Goal: Transaction & Acquisition: Purchase product/service

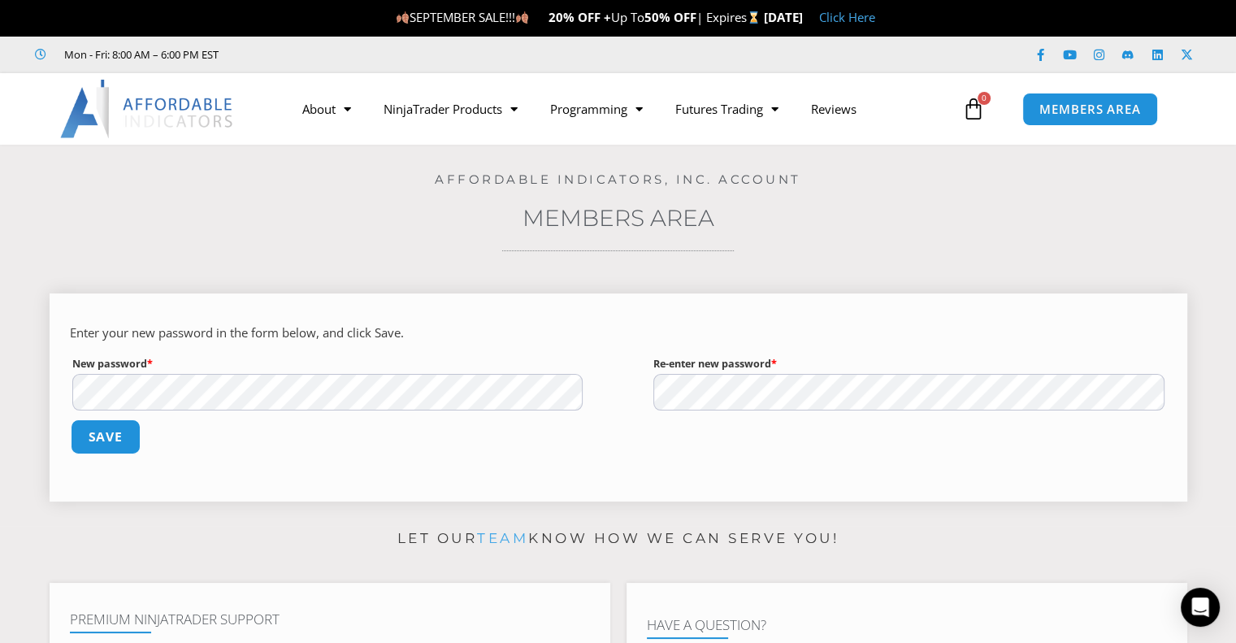
click at [121, 435] on button "Save" at bounding box center [105, 436] width 70 height 35
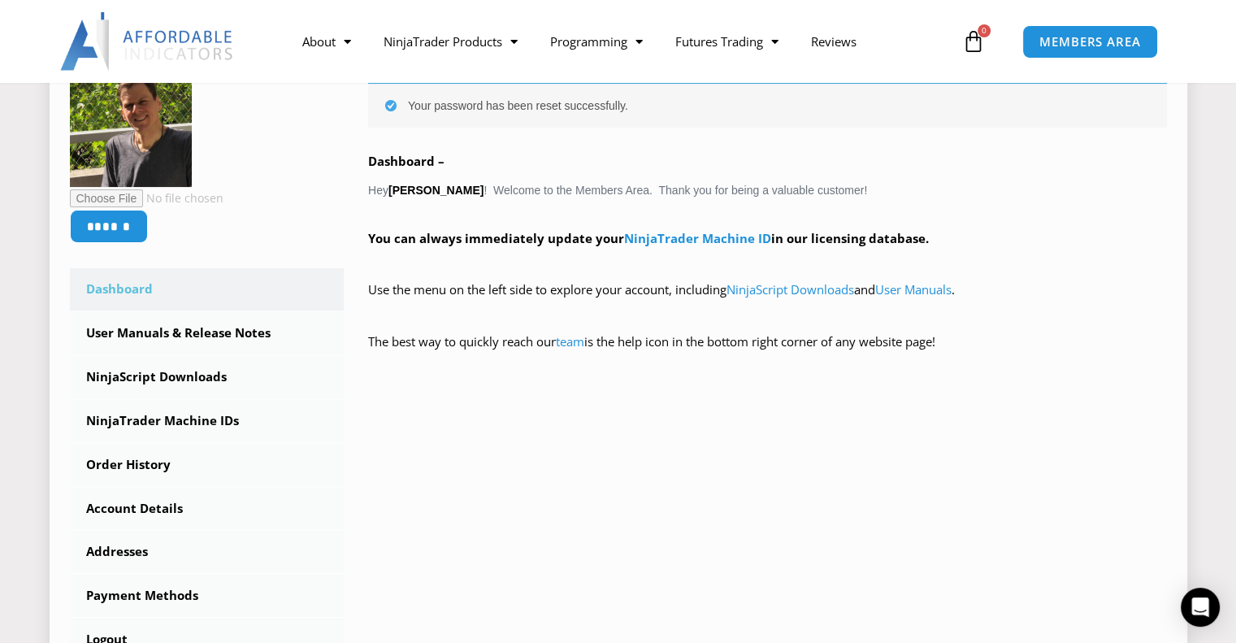
scroll to position [325, 0]
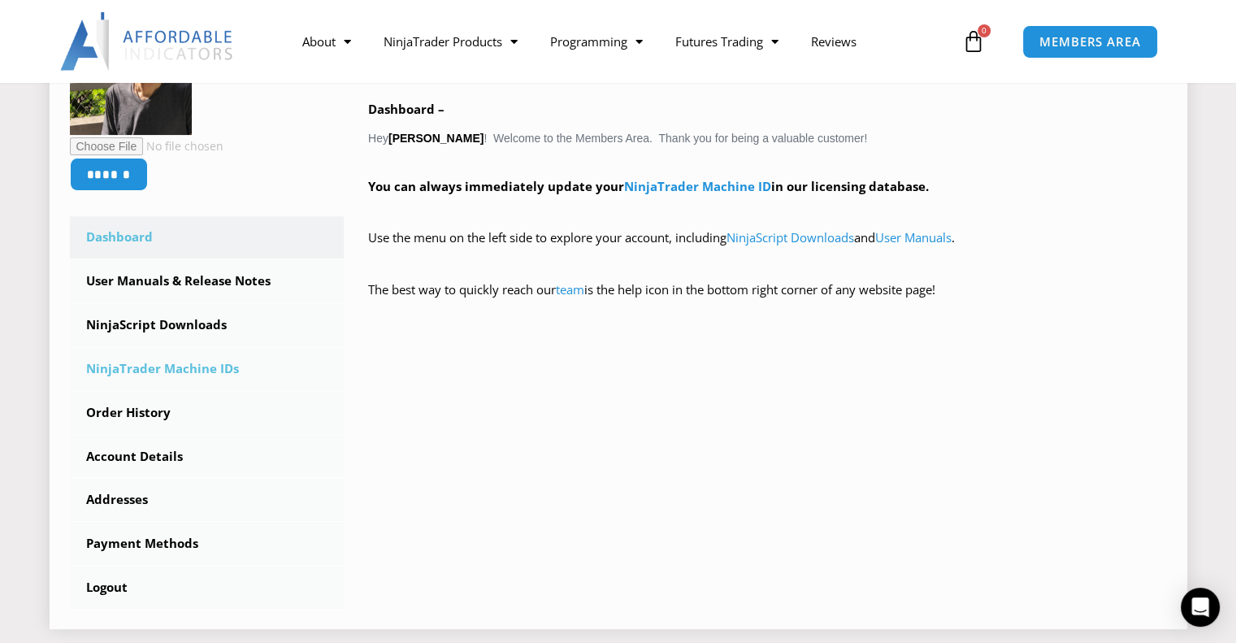
click at [143, 369] on link "NinjaTrader Machine IDs" at bounding box center [207, 369] width 275 height 42
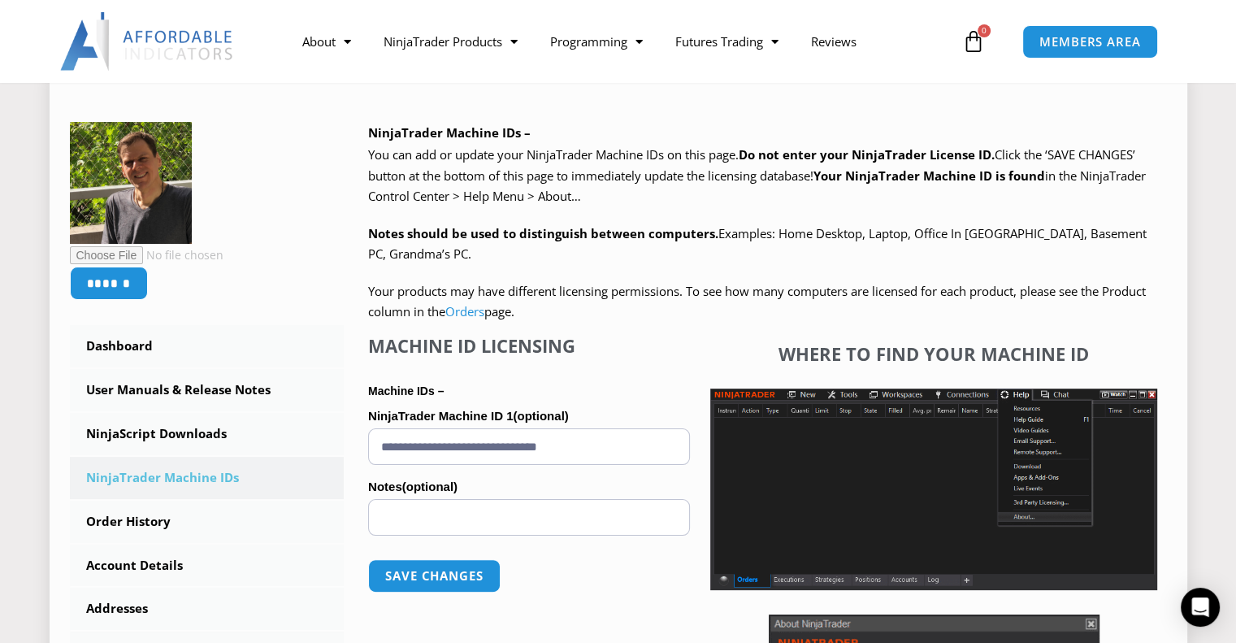
scroll to position [325, 0]
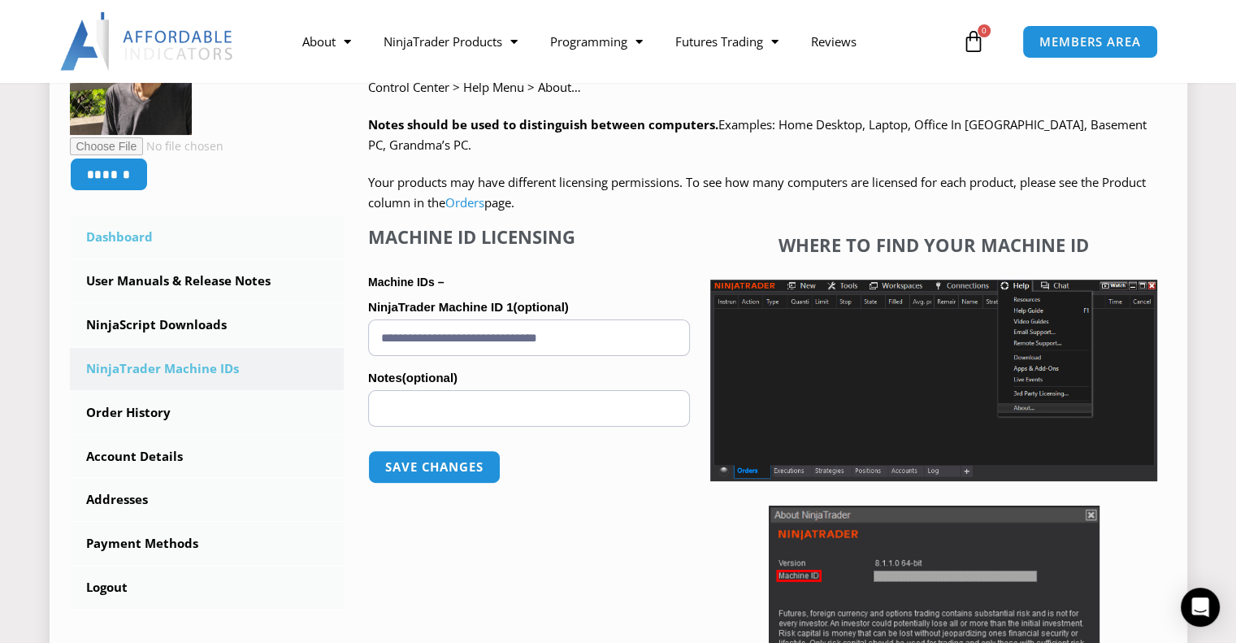
click at [128, 231] on link "Dashboard" at bounding box center [207, 237] width 275 height 42
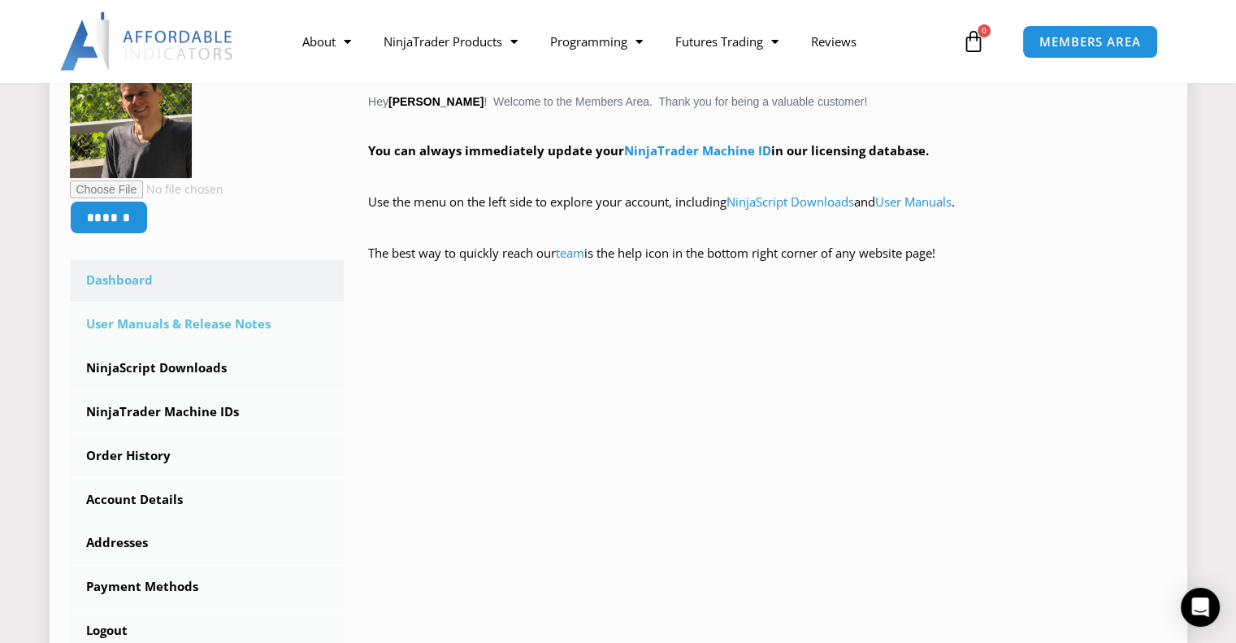
scroll to position [406, 0]
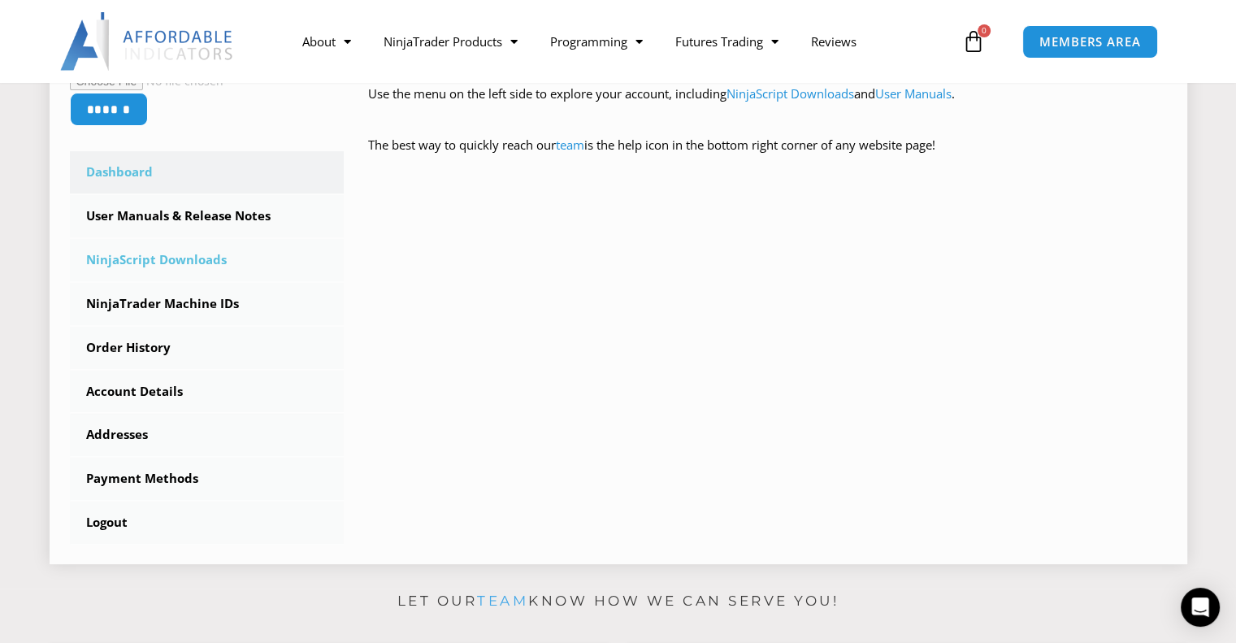
click at [176, 260] on link "NinjaScript Downloads" at bounding box center [207, 260] width 275 height 42
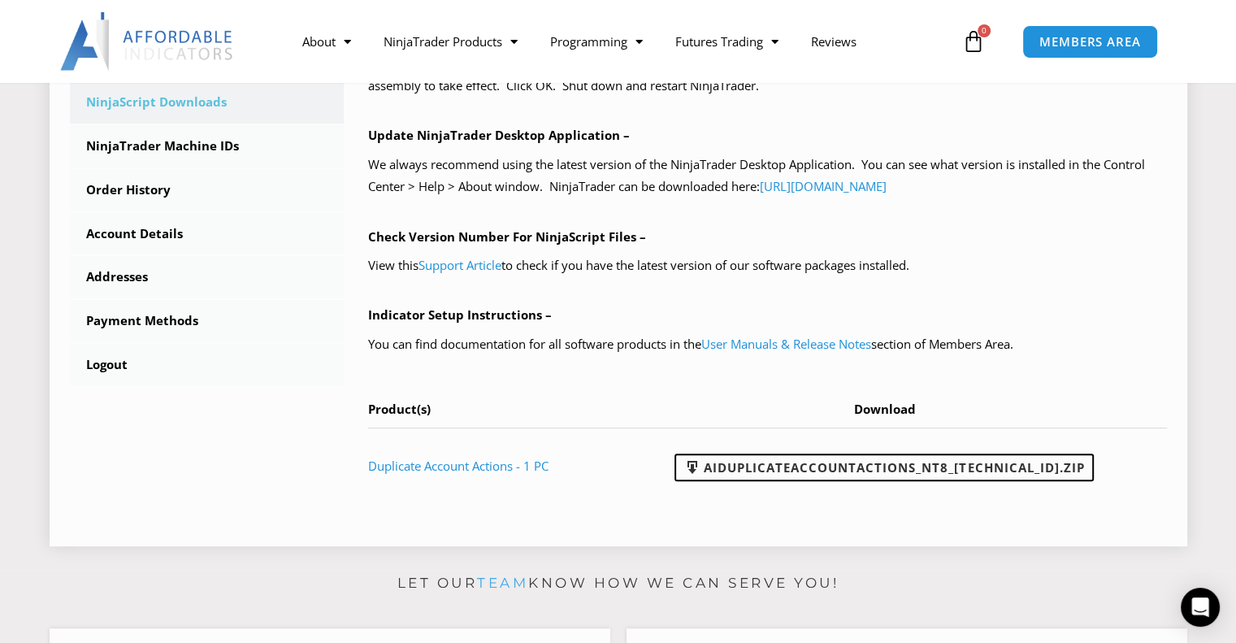
scroll to position [406, 0]
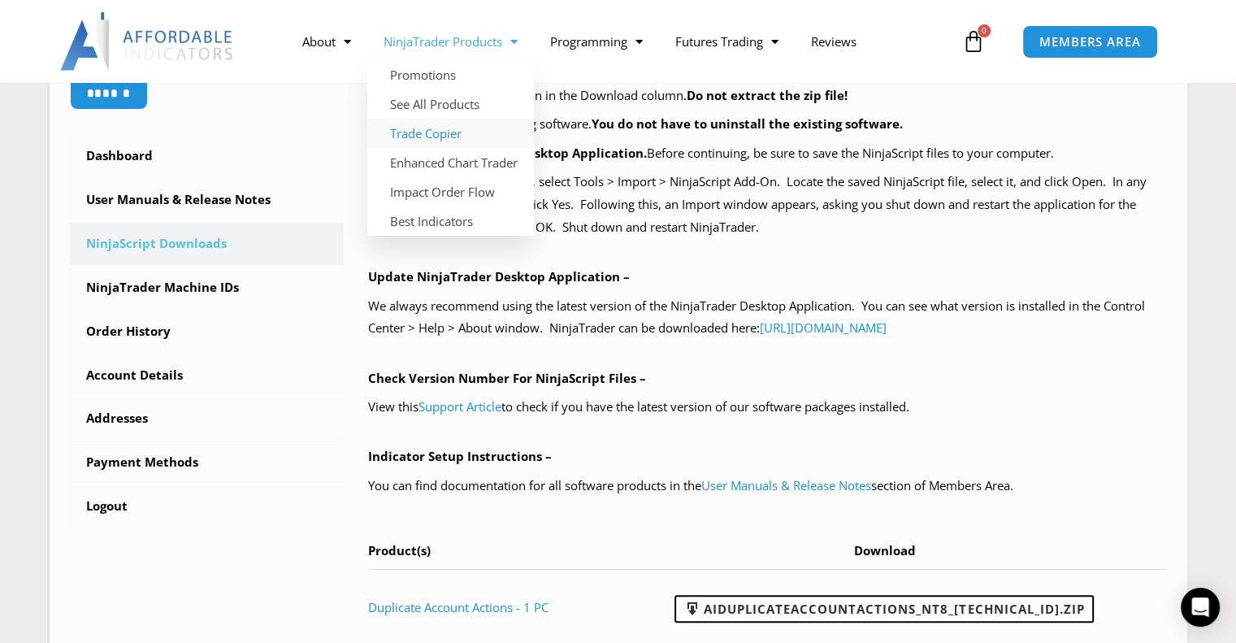
click at [435, 138] on link "Trade Copier" at bounding box center [450, 133] width 167 height 29
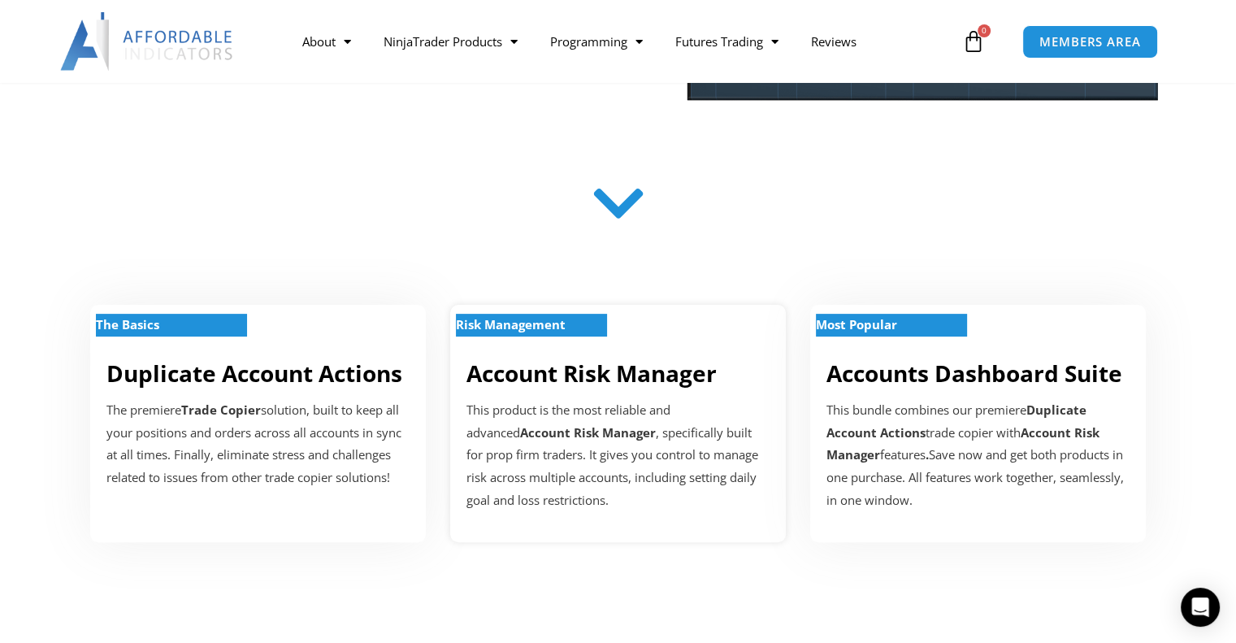
scroll to position [487, 0]
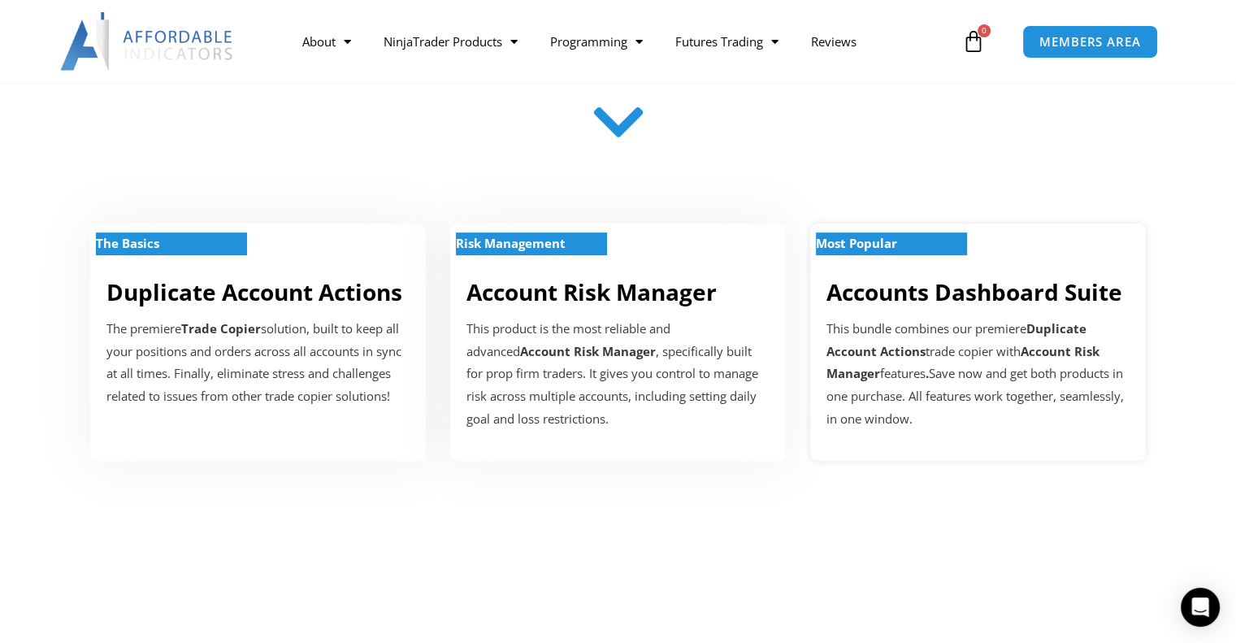
click at [960, 292] on link "Accounts Dashboard Suite" at bounding box center [974, 291] width 296 height 31
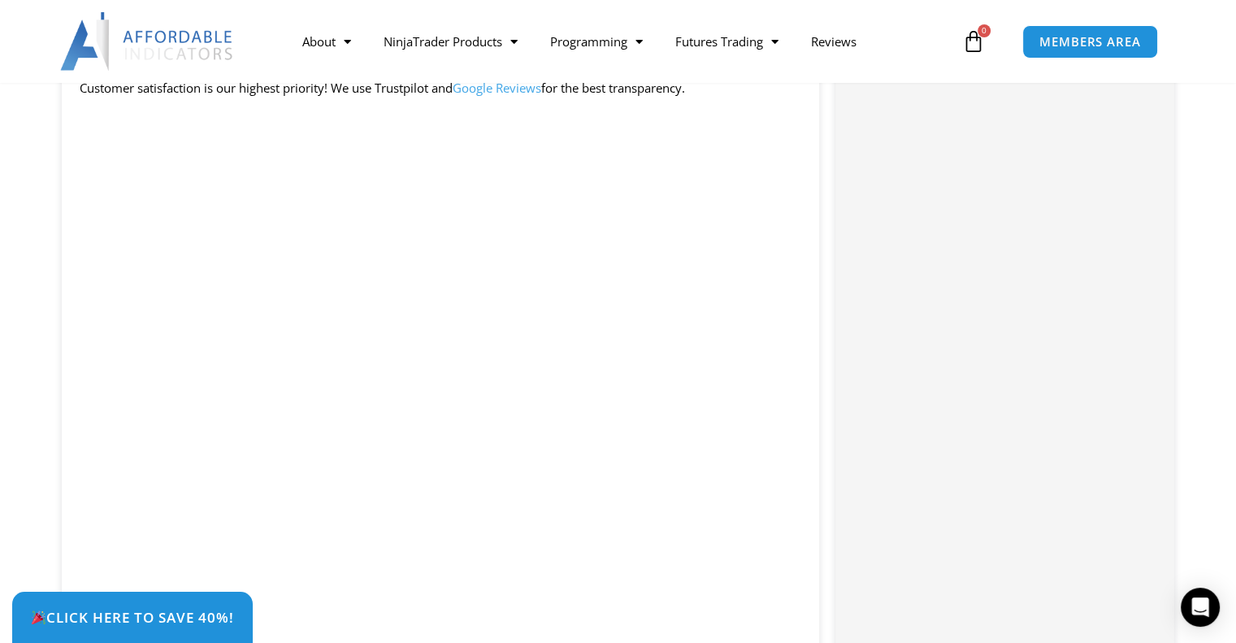
scroll to position [2031, 0]
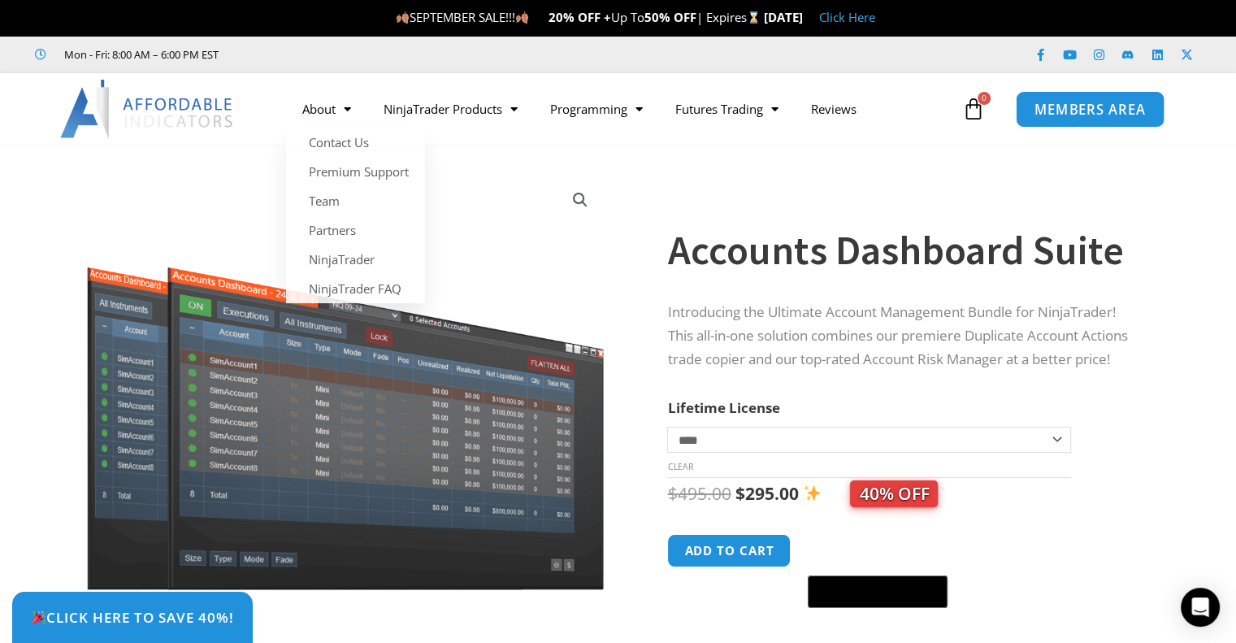
click at [1108, 105] on span "MEMBERS AREA" at bounding box center [1089, 109] width 111 height 14
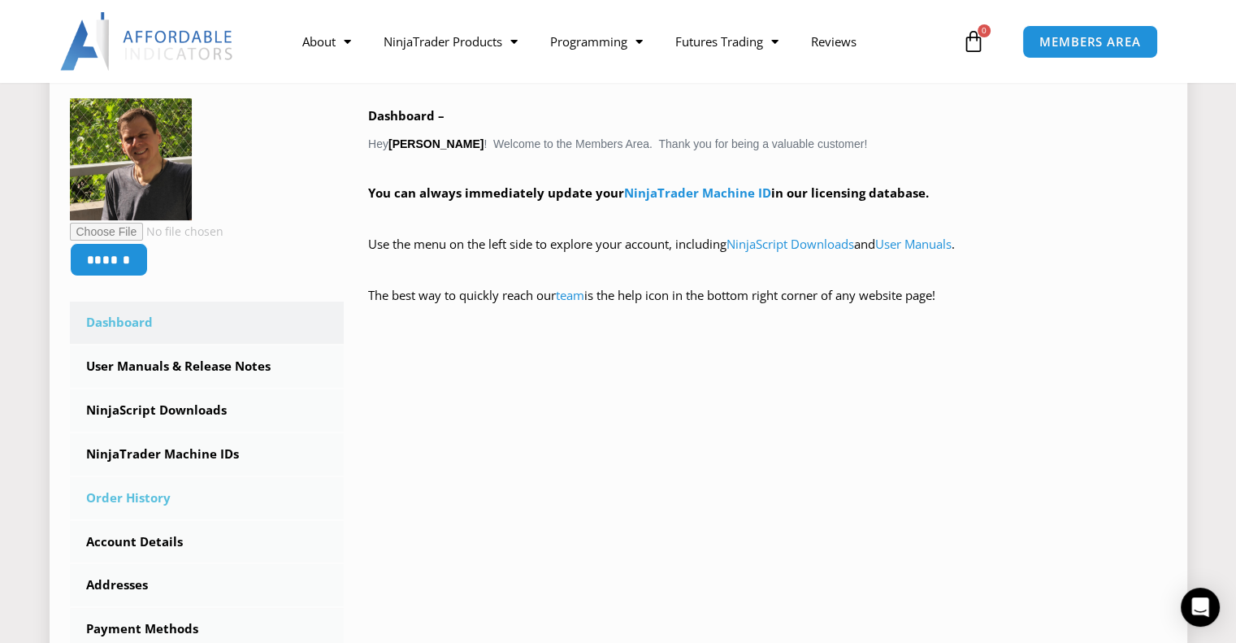
scroll to position [406, 0]
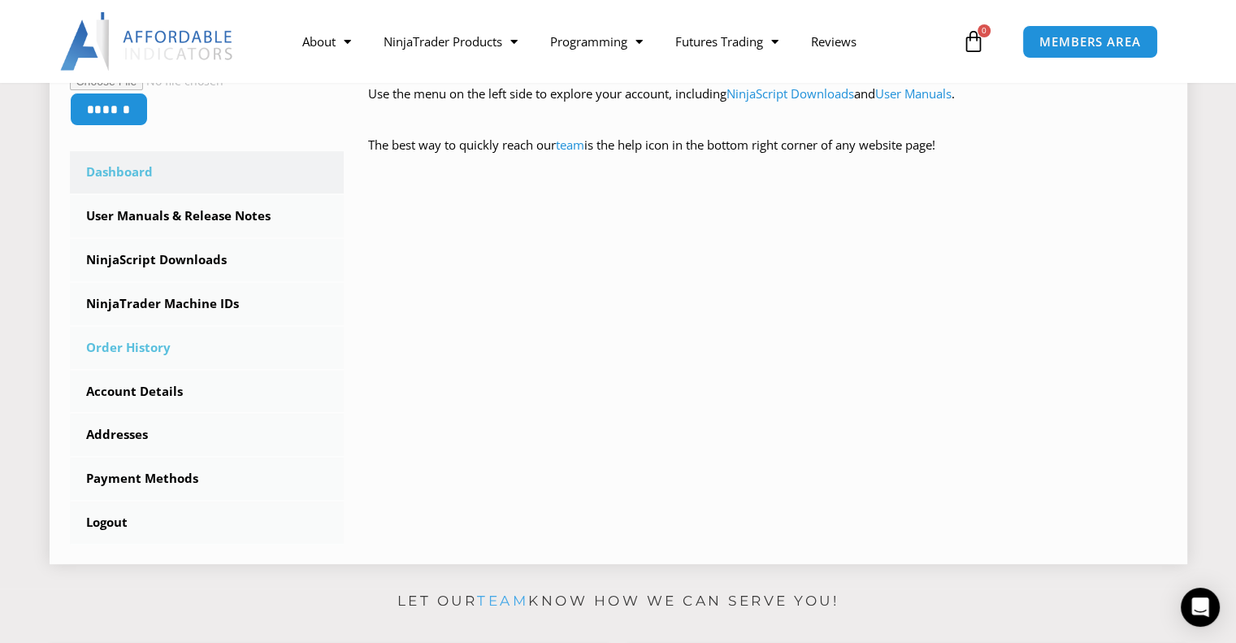
click at [133, 344] on link "Order History" at bounding box center [207, 348] width 275 height 42
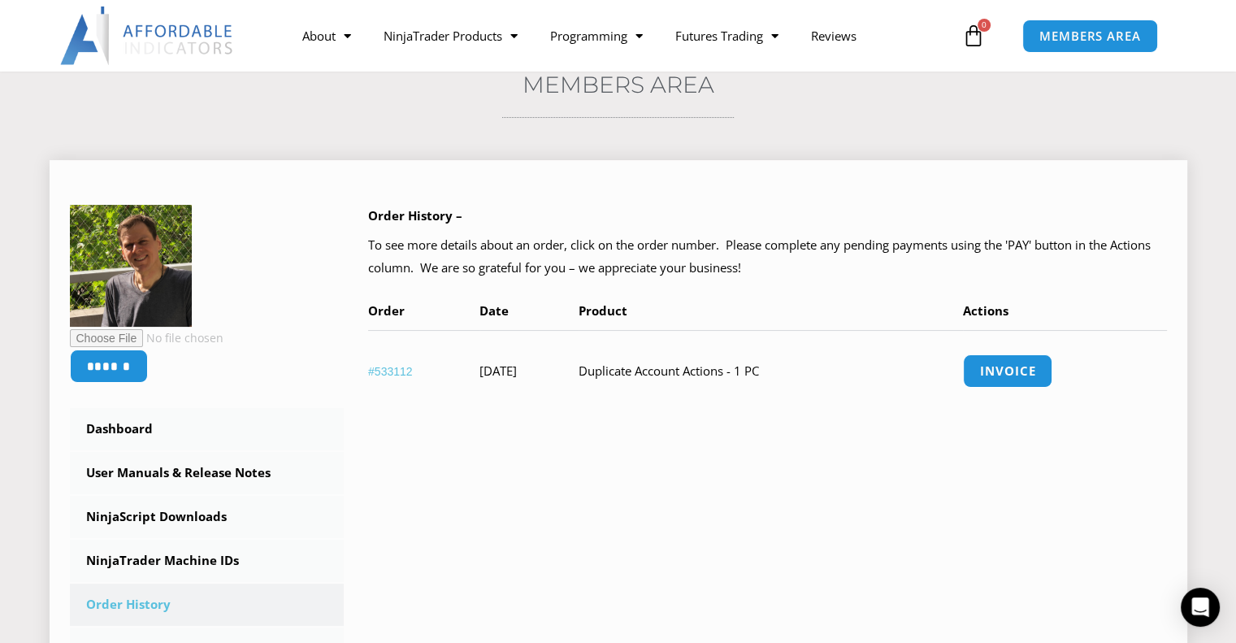
scroll to position [162, 0]
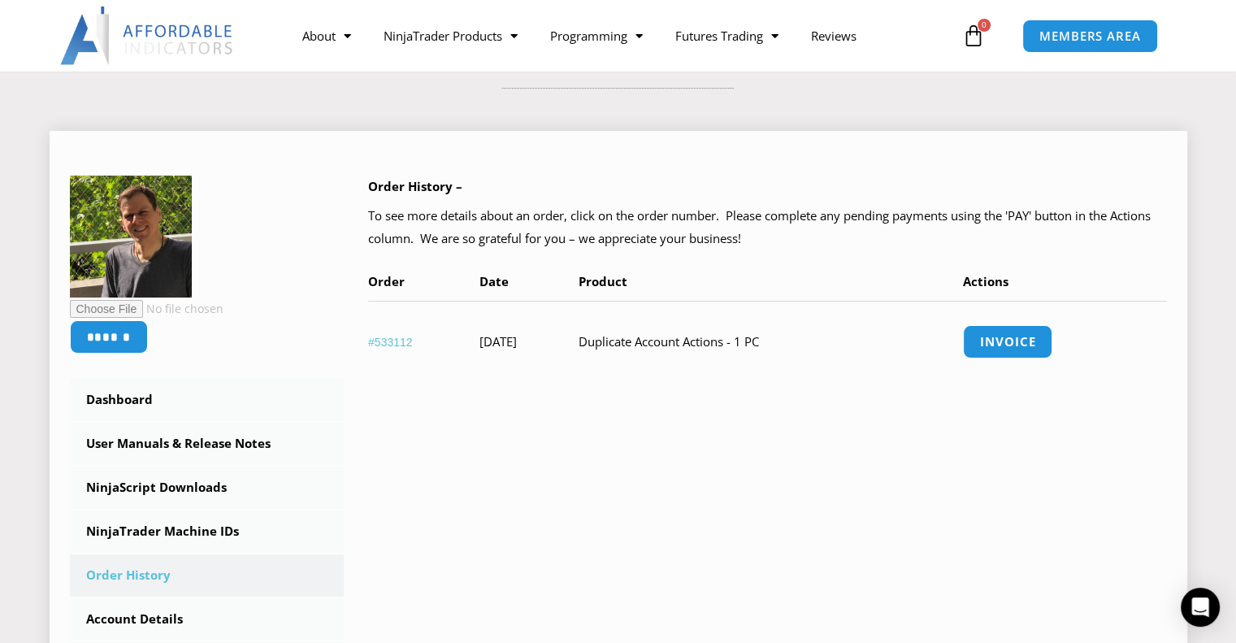
click at [399, 341] on link "#533112" at bounding box center [390, 342] width 45 height 13
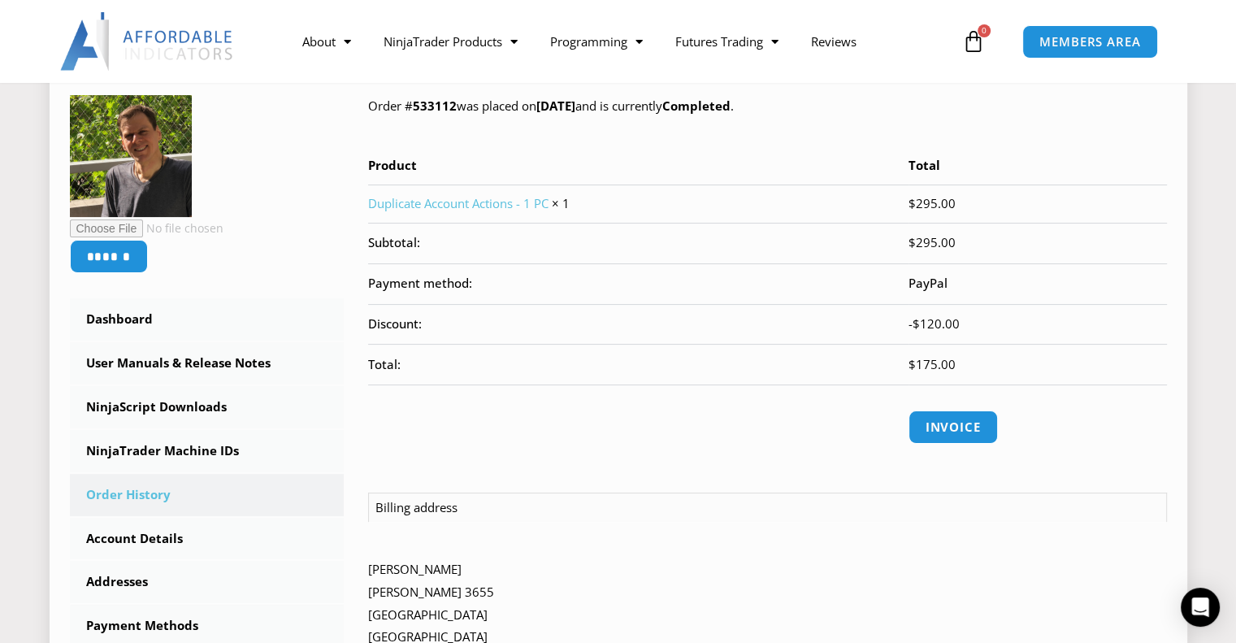
scroll to position [244, 0]
click at [136, 318] on link "Dashboard" at bounding box center [207, 318] width 275 height 42
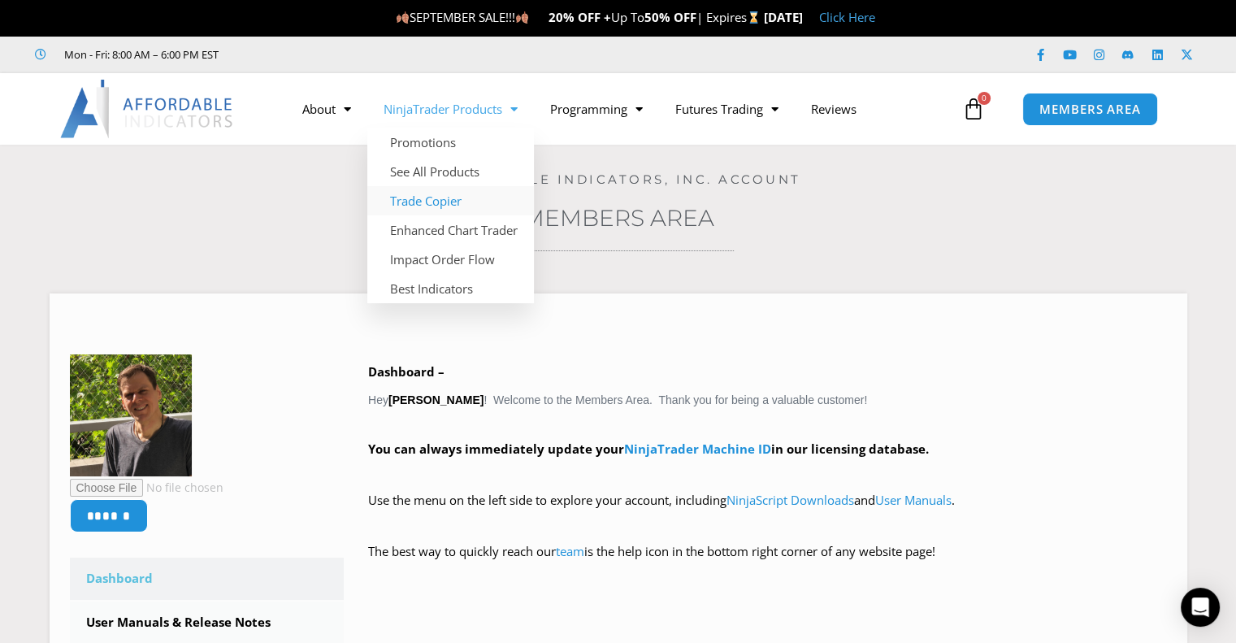
click at [423, 199] on link "Trade Copier" at bounding box center [450, 200] width 167 height 29
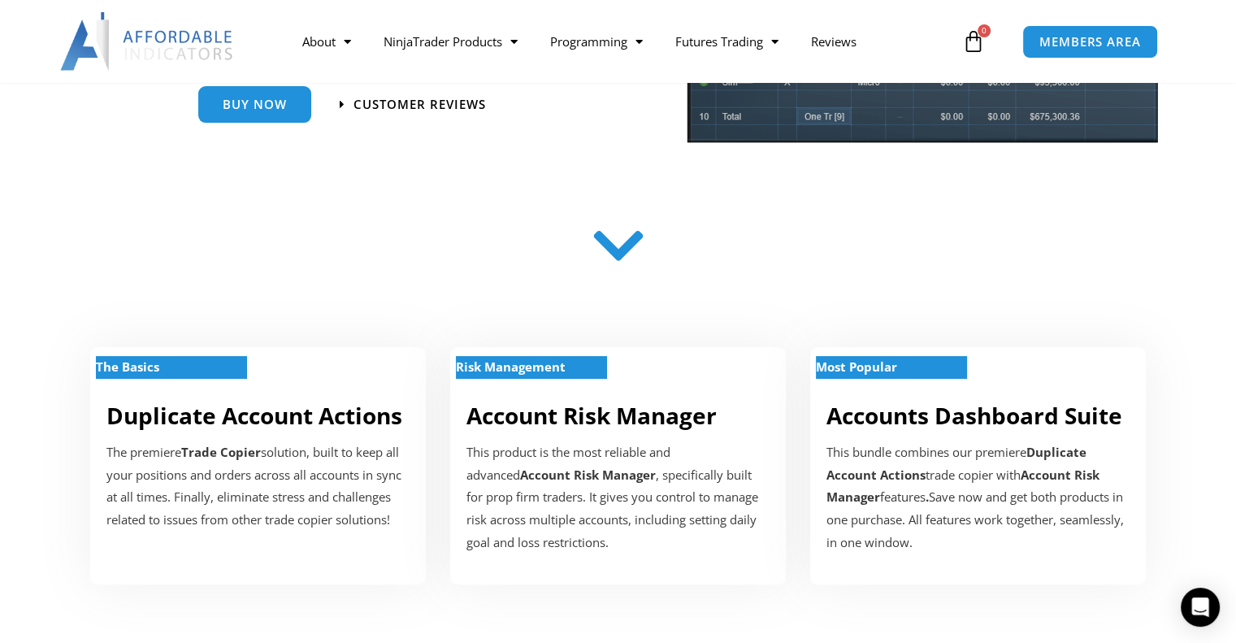
scroll to position [487, 0]
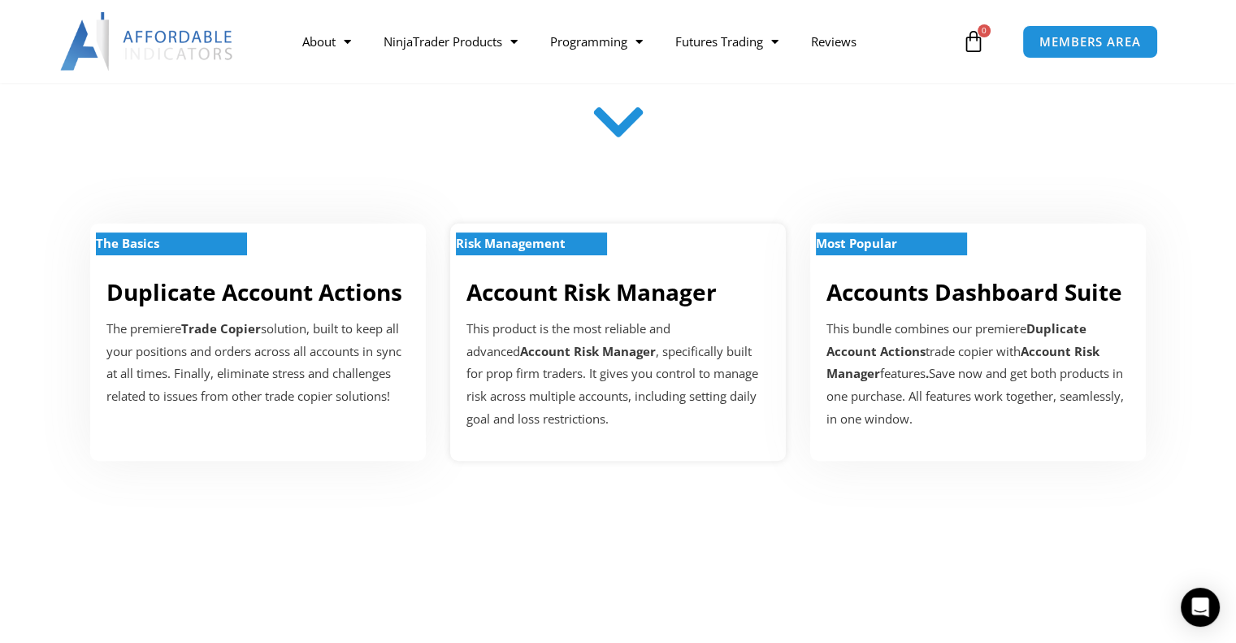
click at [573, 298] on link "Account Risk Manager" at bounding box center [591, 291] width 250 height 31
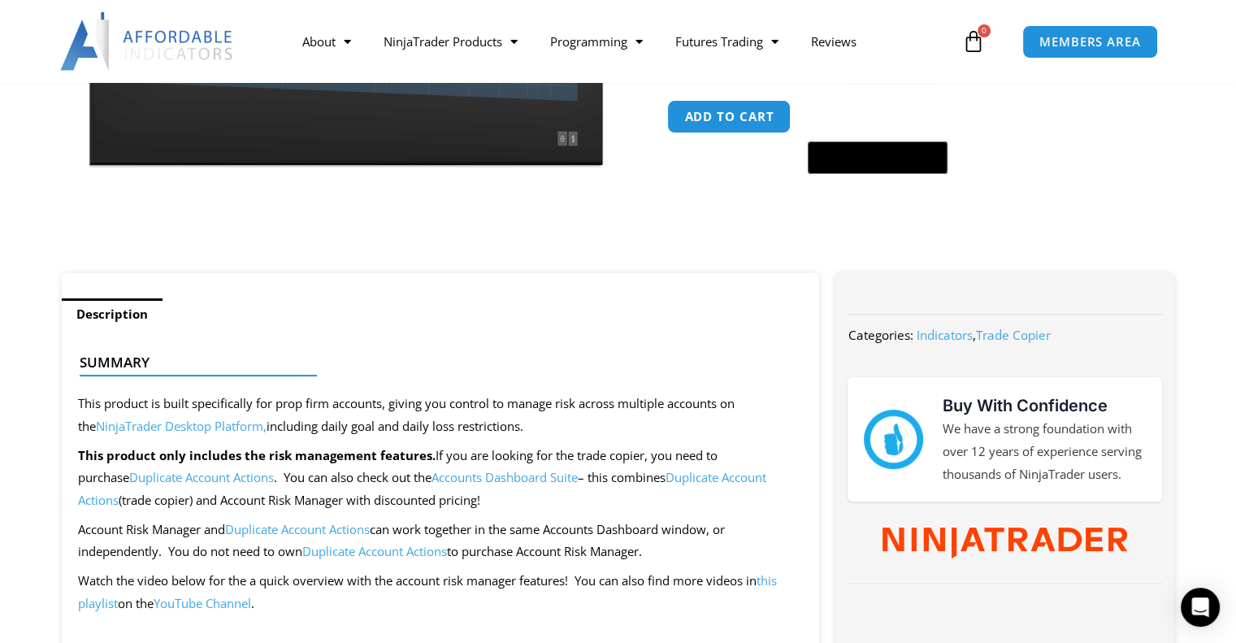
scroll to position [162, 0]
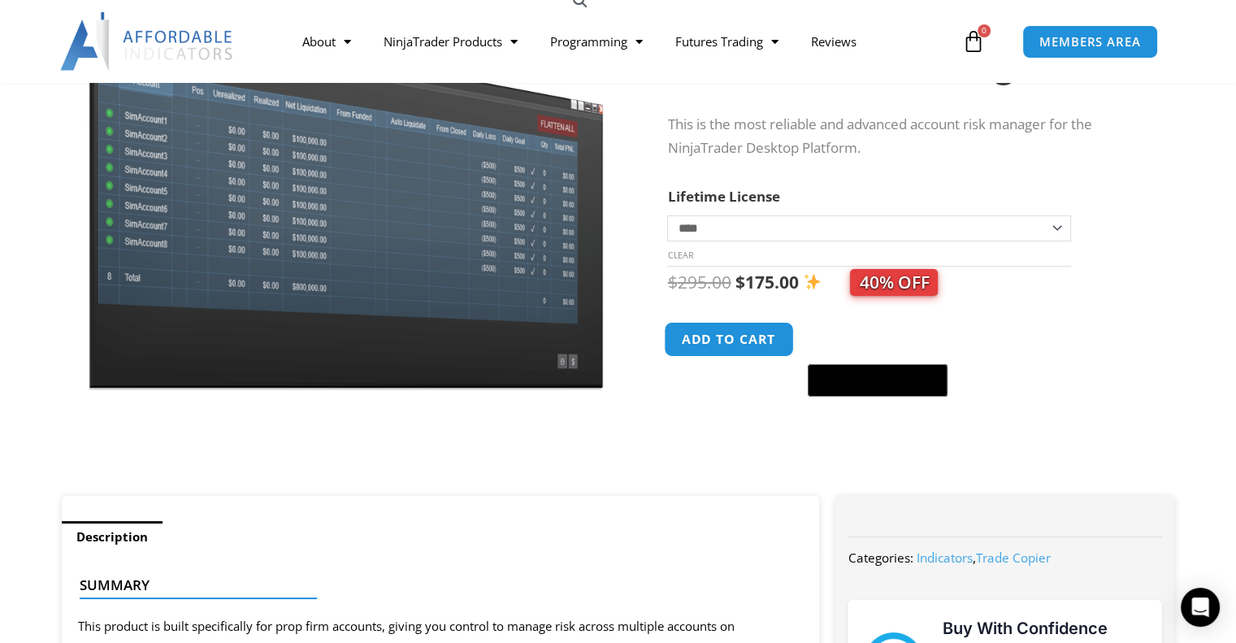
click at [716, 337] on button "Add to cart" at bounding box center [730, 339] width 130 height 35
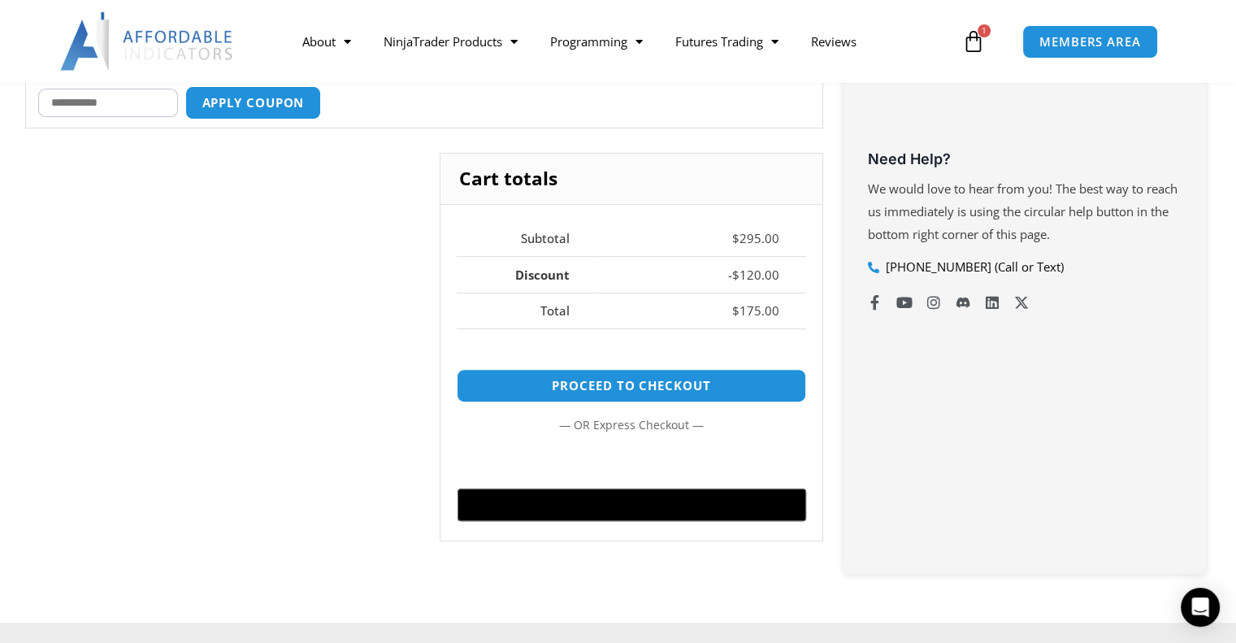
scroll to position [569, 0]
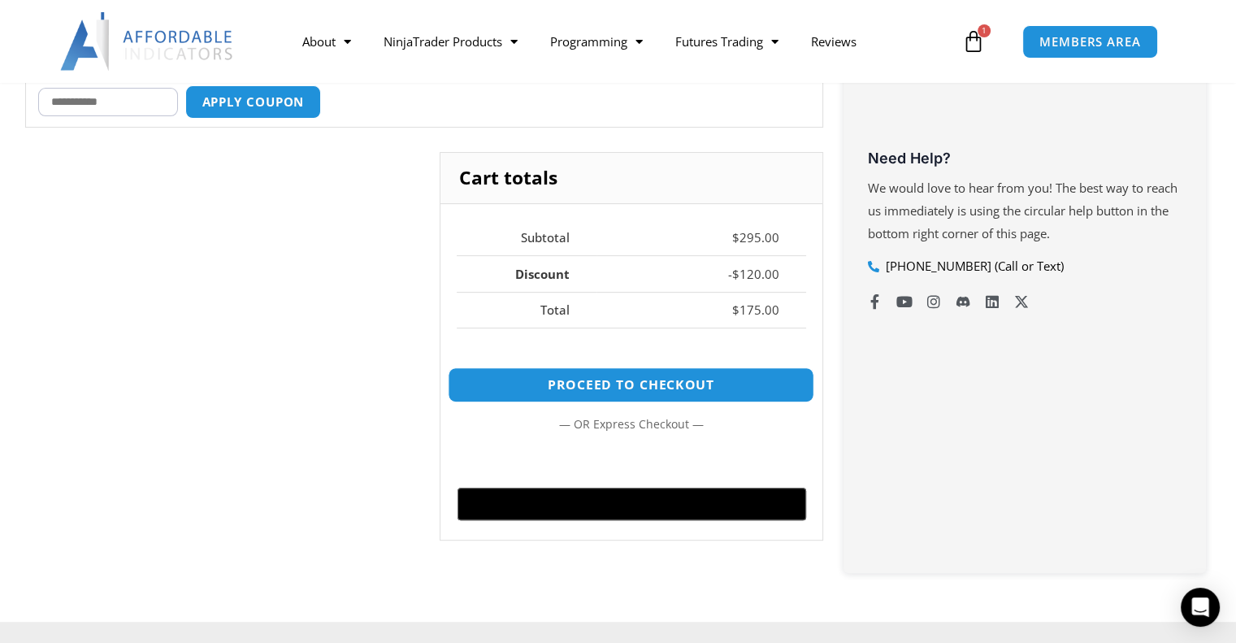
click at [617, 382] on link "Proceed to checkout" at bounding box center [631, 384] width 366 height 35
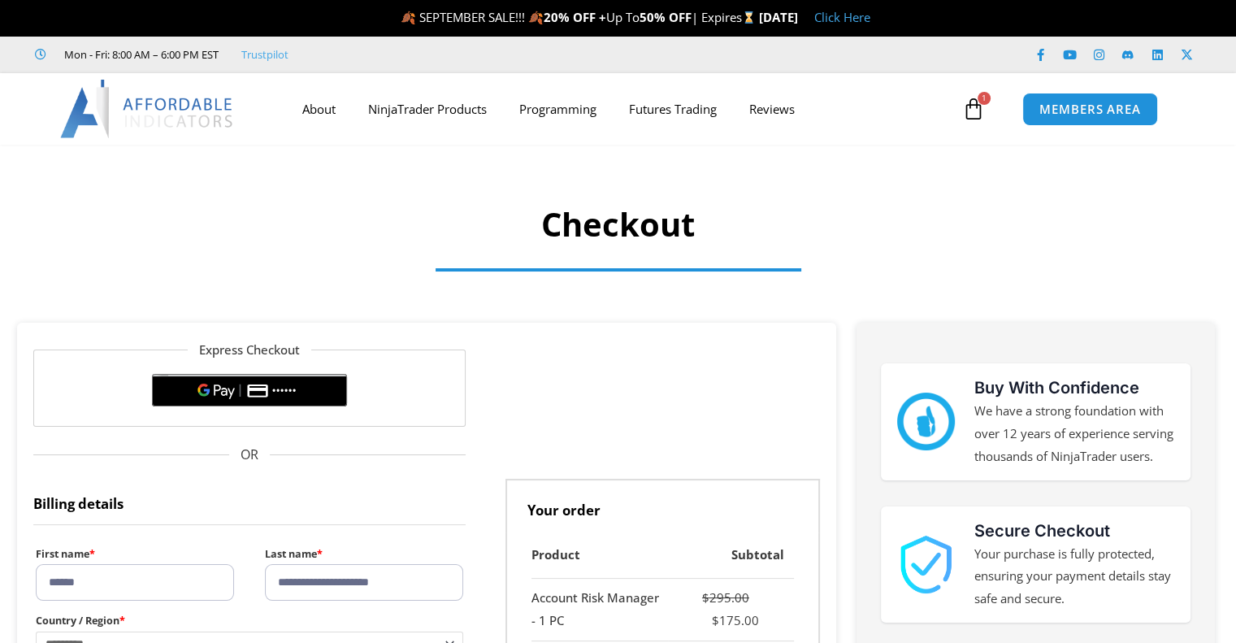
select select "*"
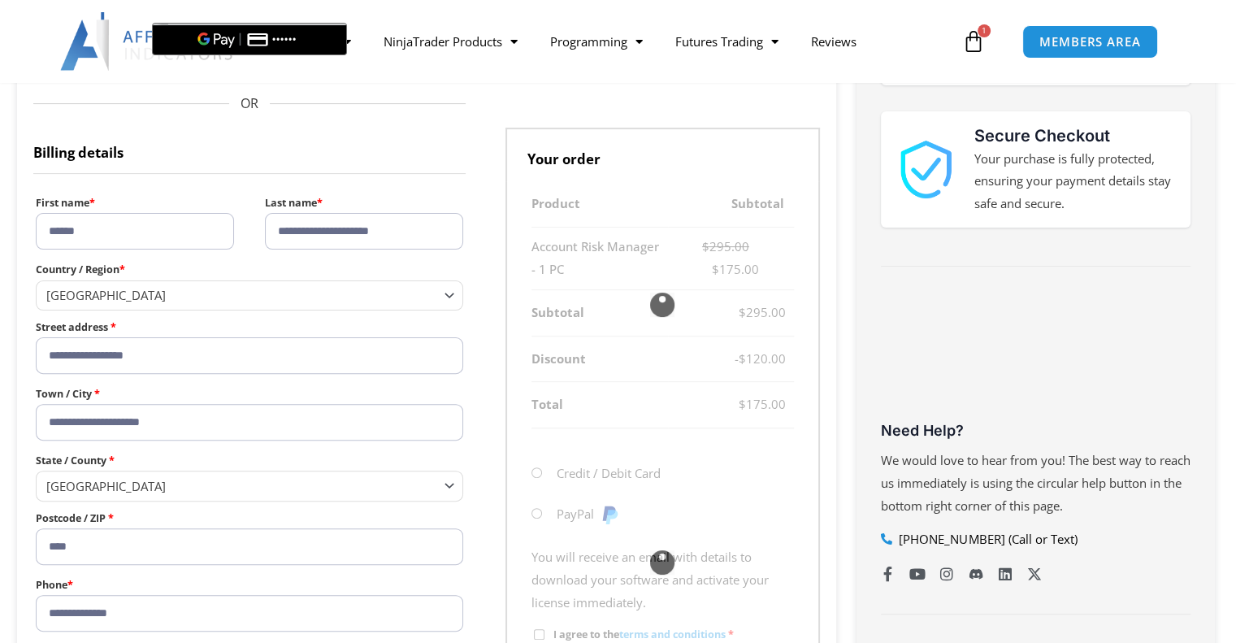
scroll to position [448, 0]
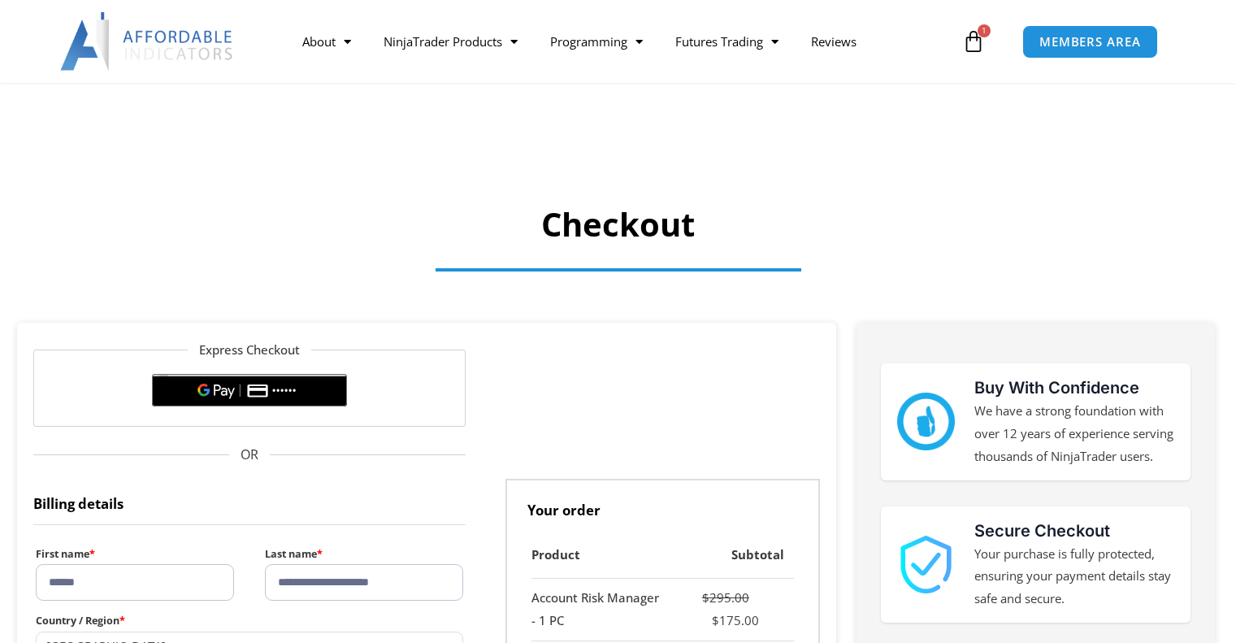
select select "*"
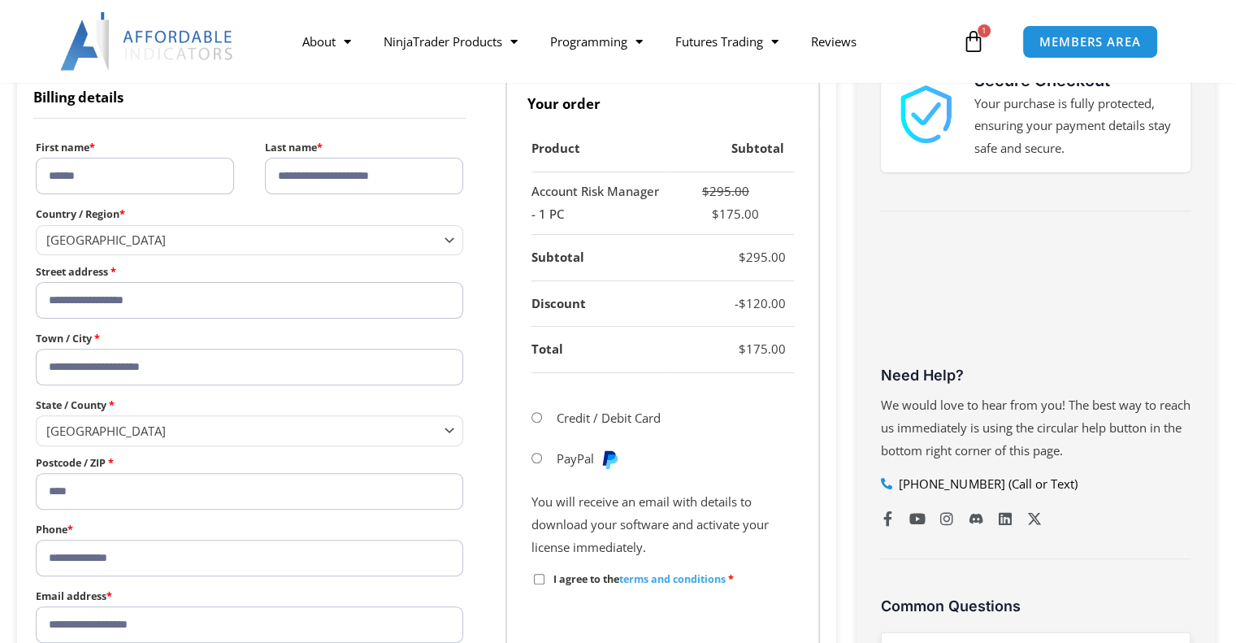
scroll to position [492, 0]
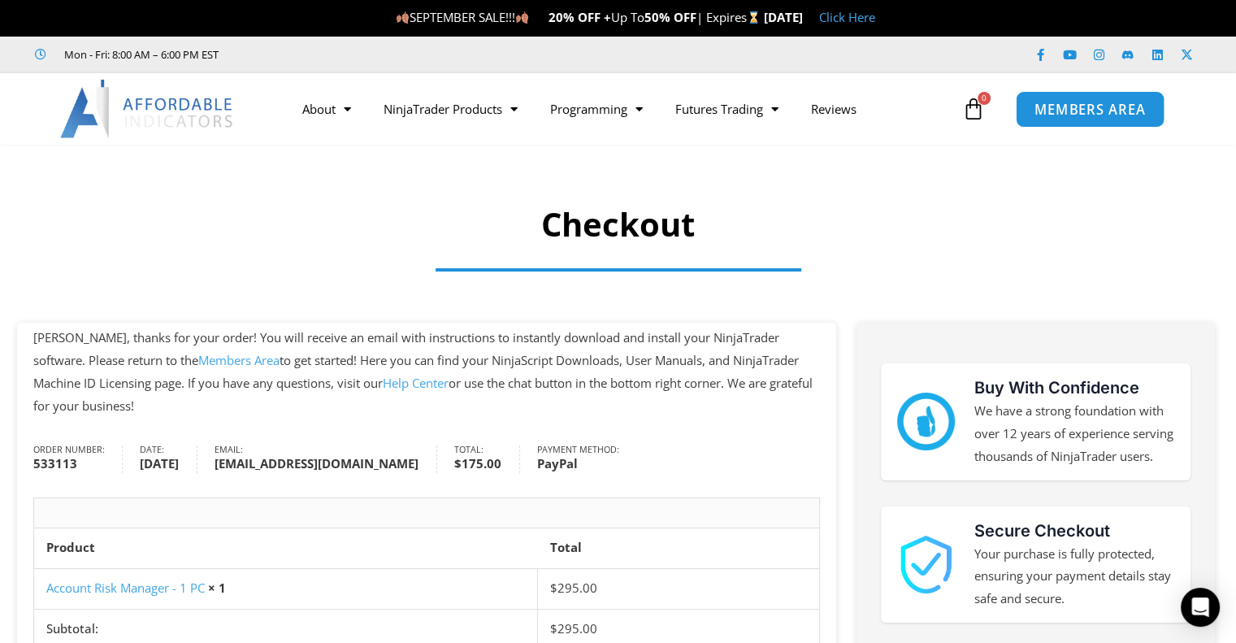
click at [1070, 115] on span "MEMBERS AREA" at bounding box center [1089, 109] width 111 height 14
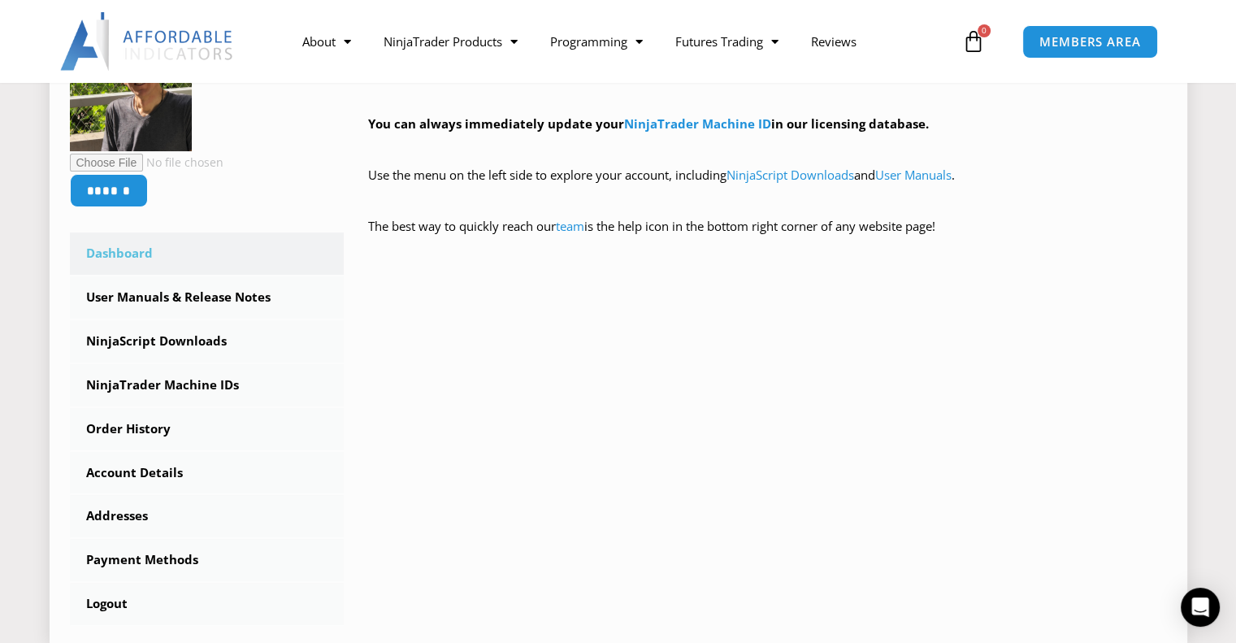
scroll to position [487, 0]
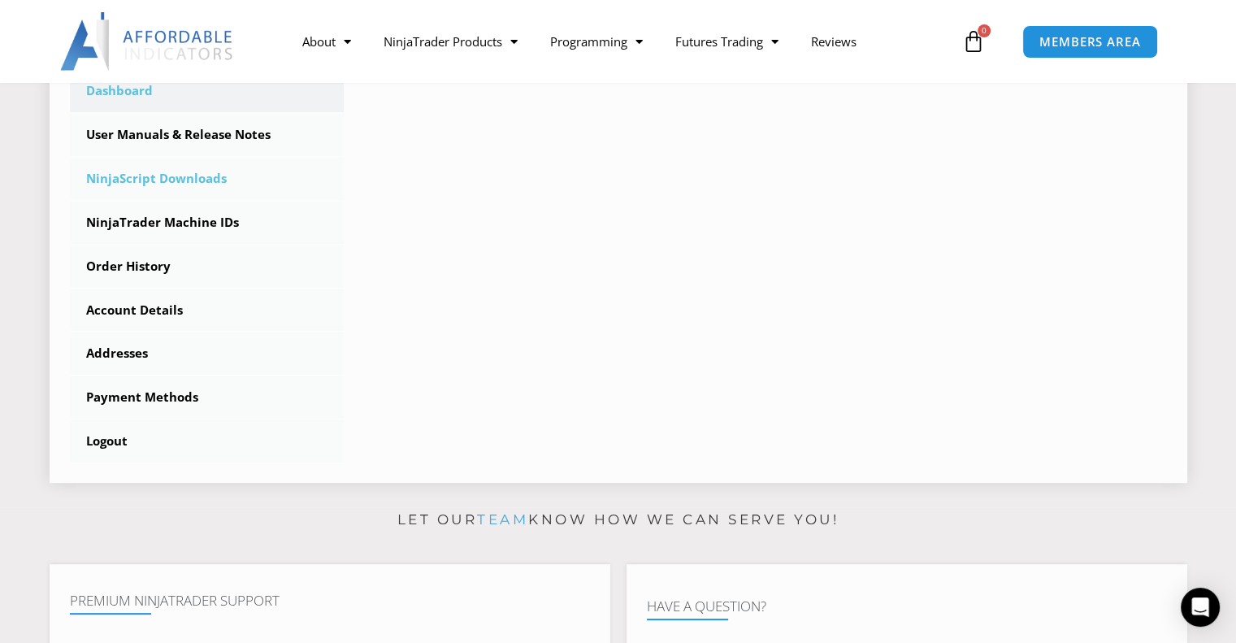
click at [192, 176] on link "NinjaScript Downloads" at bounding box center [207, 179] width 275 height 42
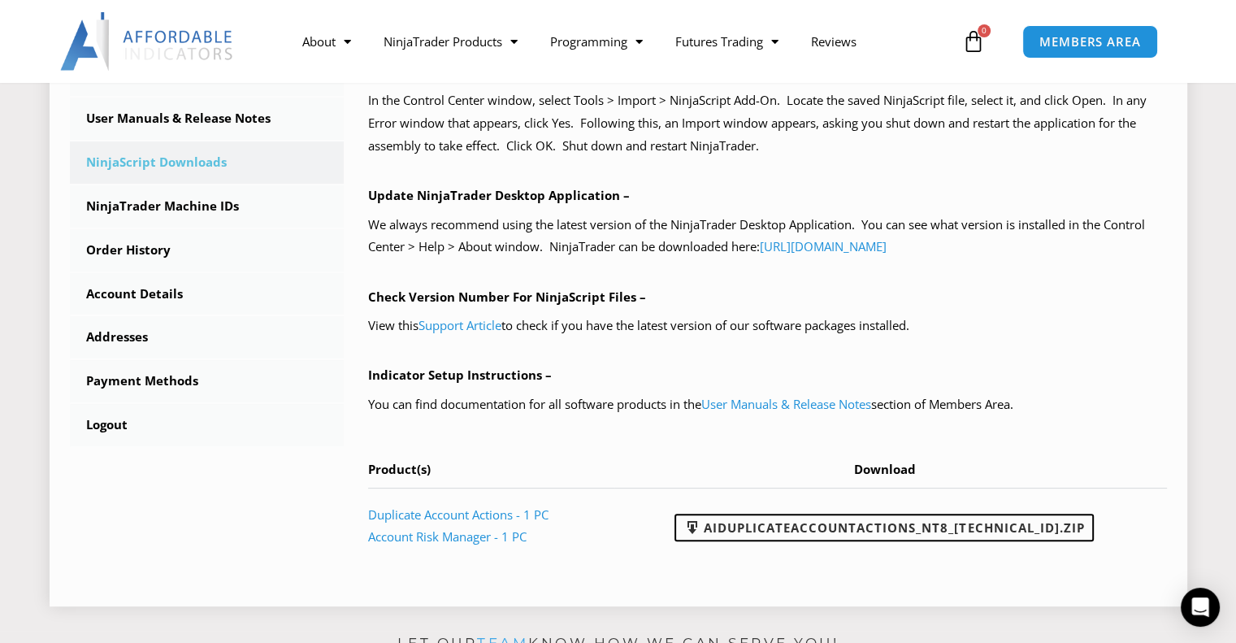
scroll to position [650, 0]
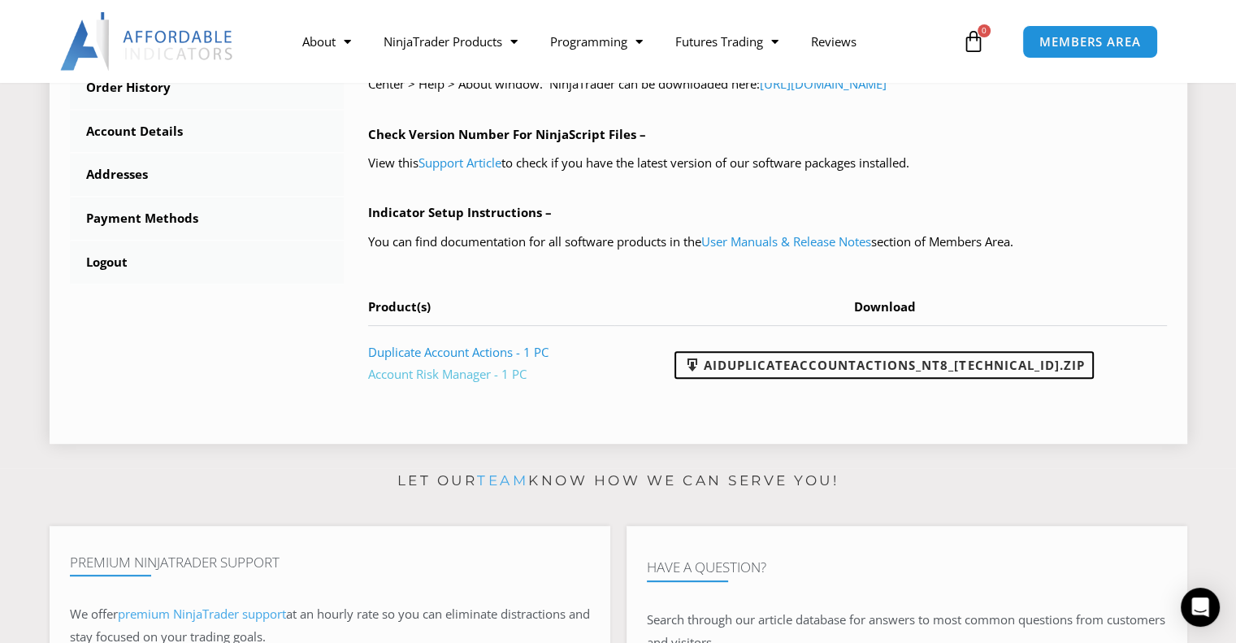
click at [428, 376] on link "Account Risk Manager - 1 PC" at bounding box center [447, 374] width 158 height 16
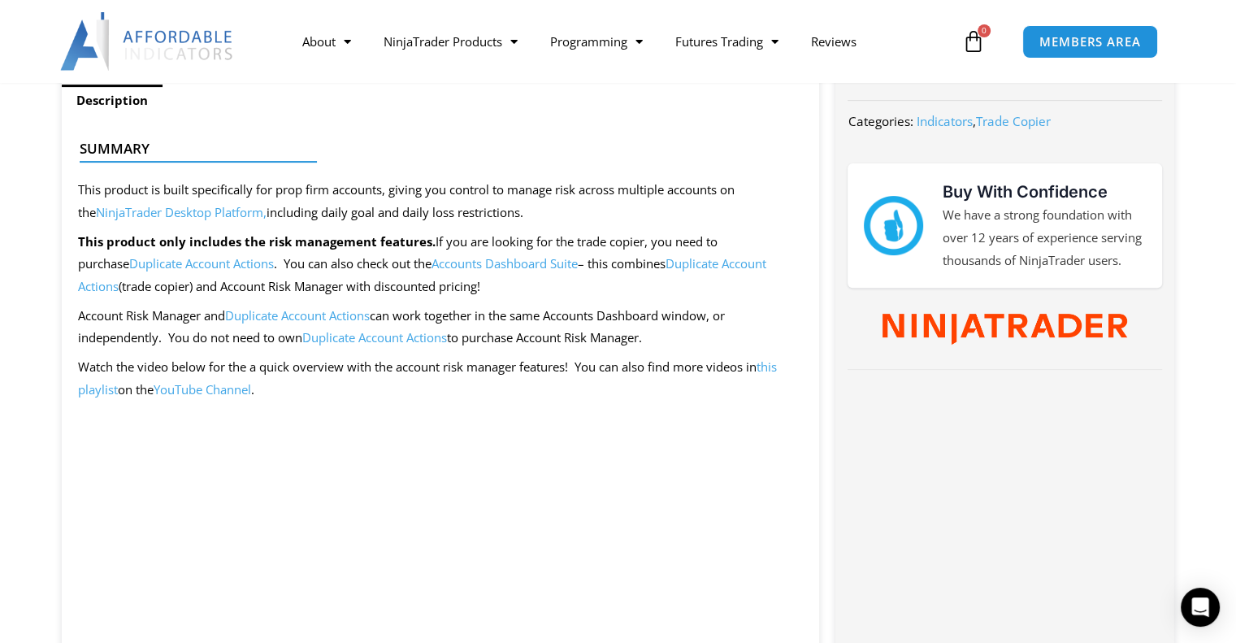
scroll to position [812, 0]
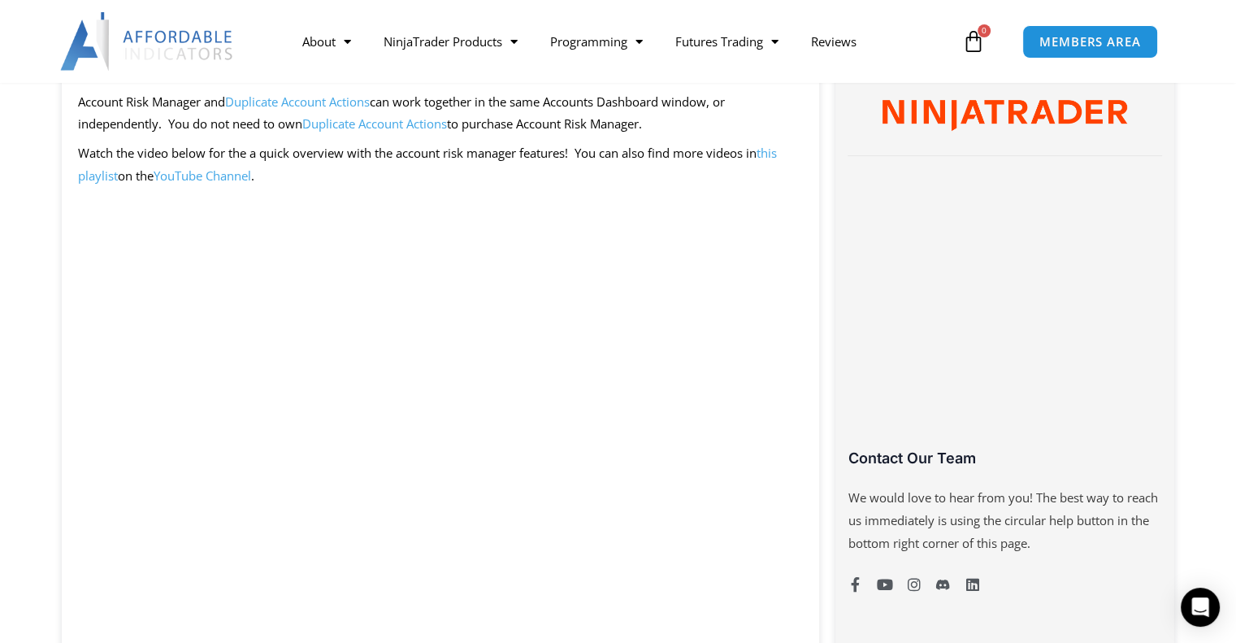
click at [621, 160] on p "Watch the video below for the a quick overview with the account risk manager fe…" at bounding box center [440, 164] width 725 height 45
